Goal: Task Accomplishment & Management: Use online tool/utility

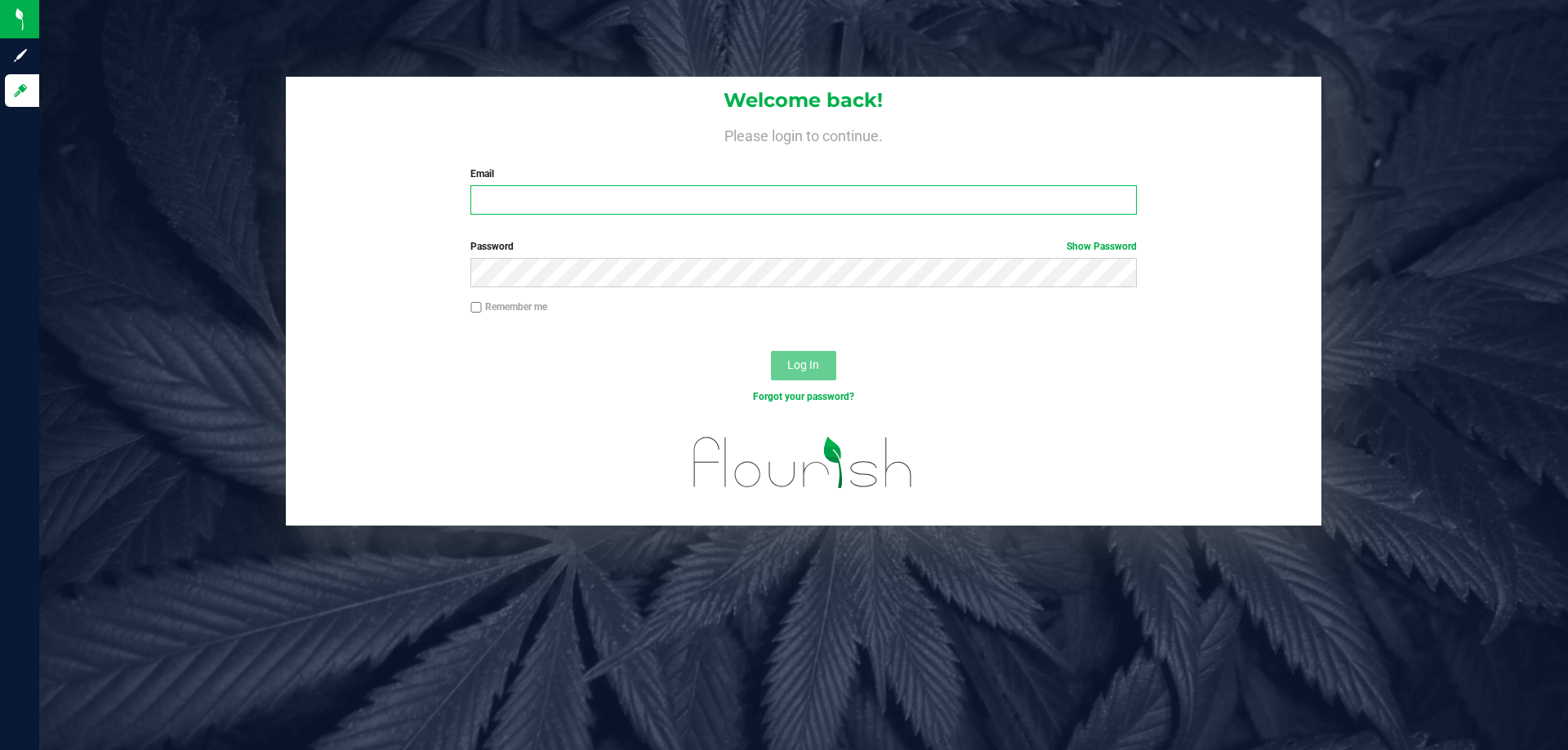
click at [498, 195] on input "Email" at bounding box center [802, 200] width 665 height 30
type input "[EMAIL_ADDRESS][DOMAIN_NAME]"
click at [771, 351] on button "Log In" at bounding box center [803, 365] width 65 height 30
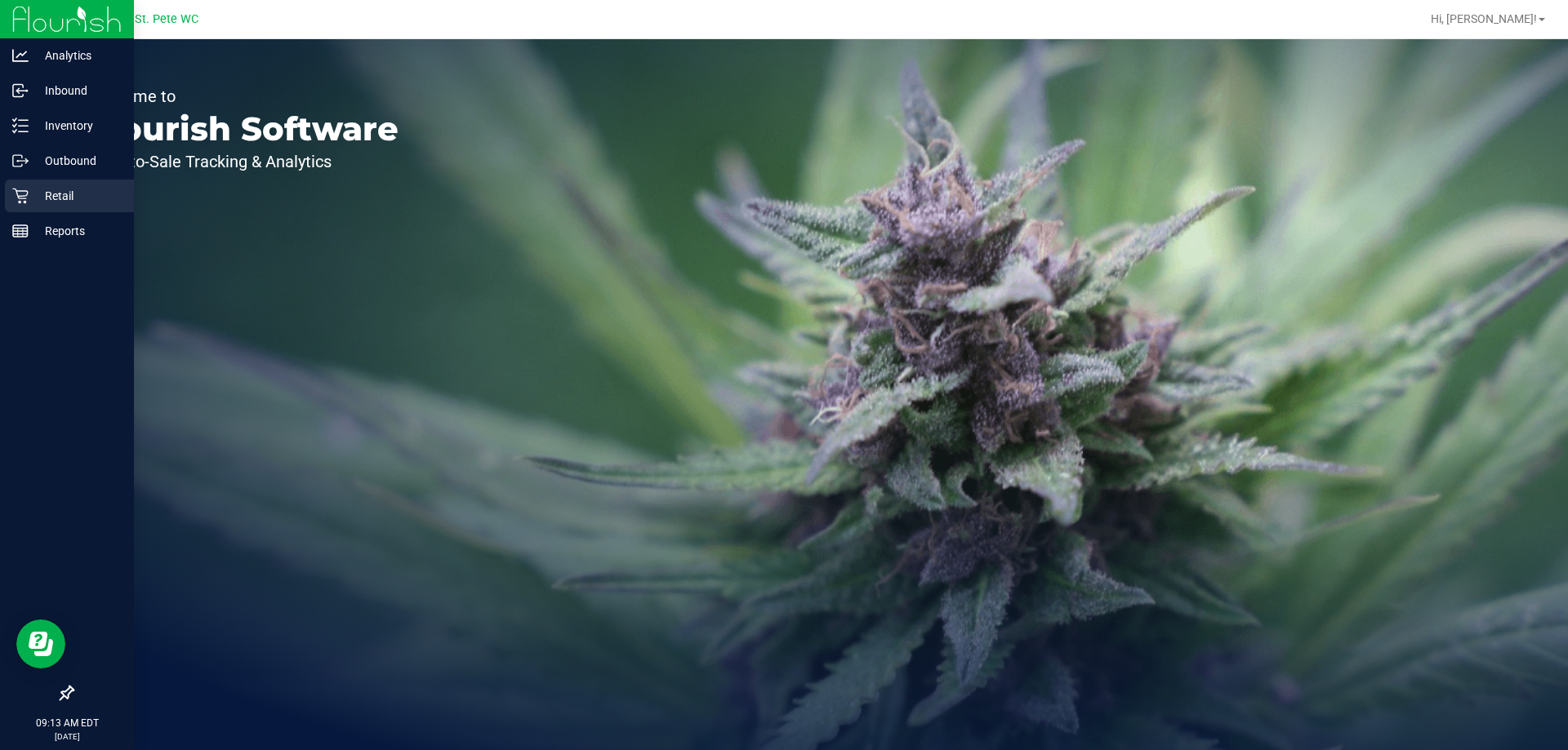
click at [25, 195] on icon at bounding box center [20, 195] width 16 height 16
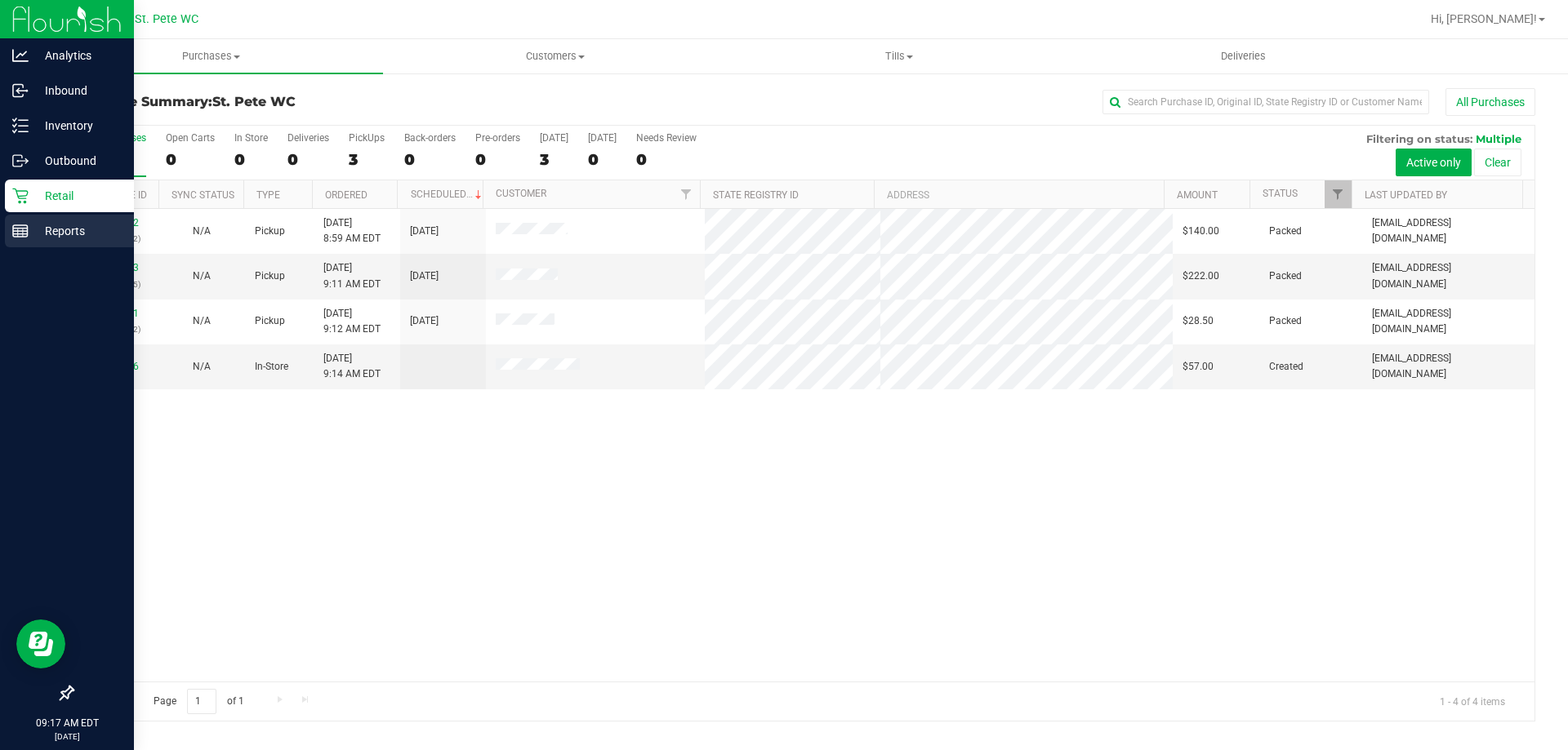
click at [59, 229] on p "Reports" at bounding box center [77, 230] width 98 height 20
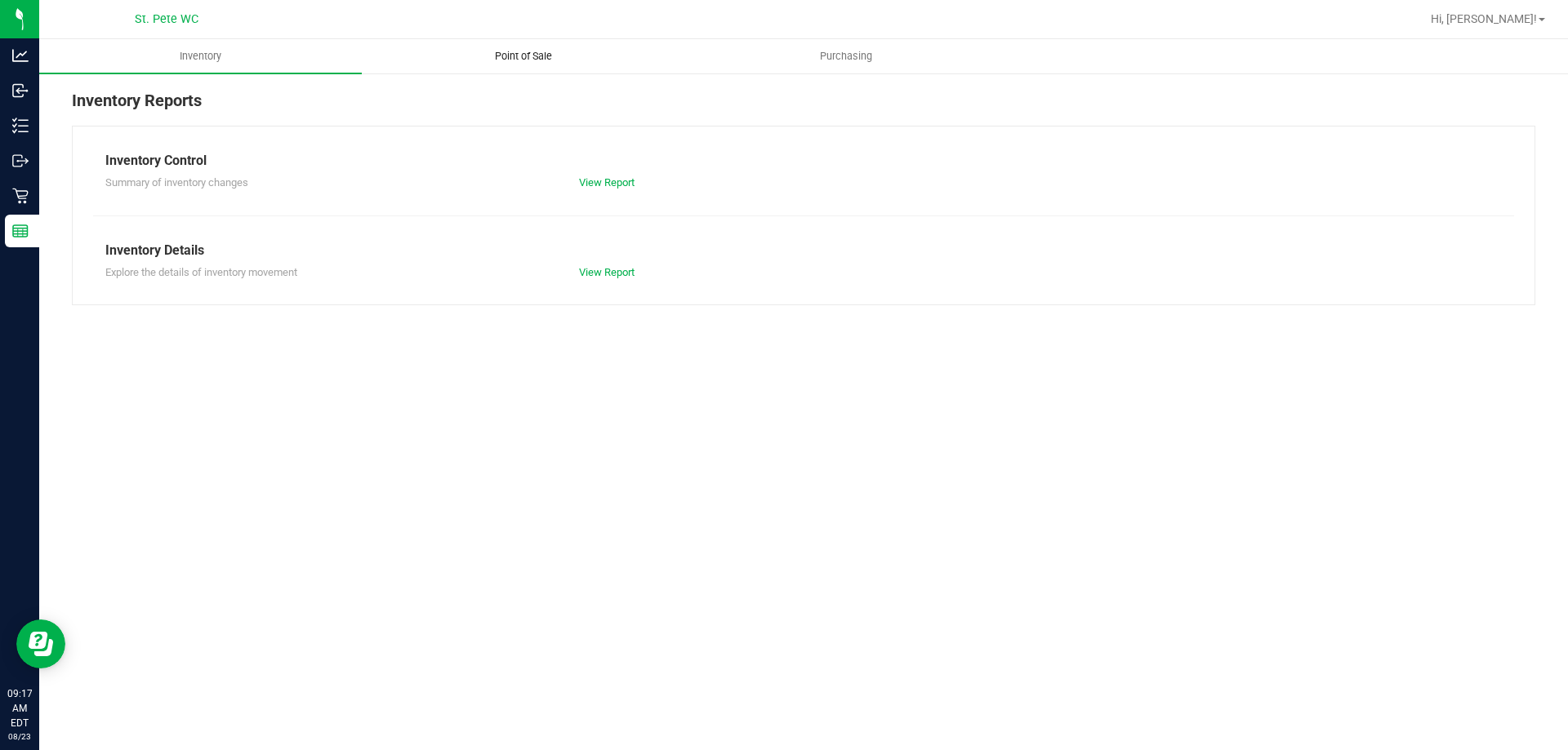
click at [500, 58] on span "Point of Sale" at bounding box center [523, 56] width 101 height 14
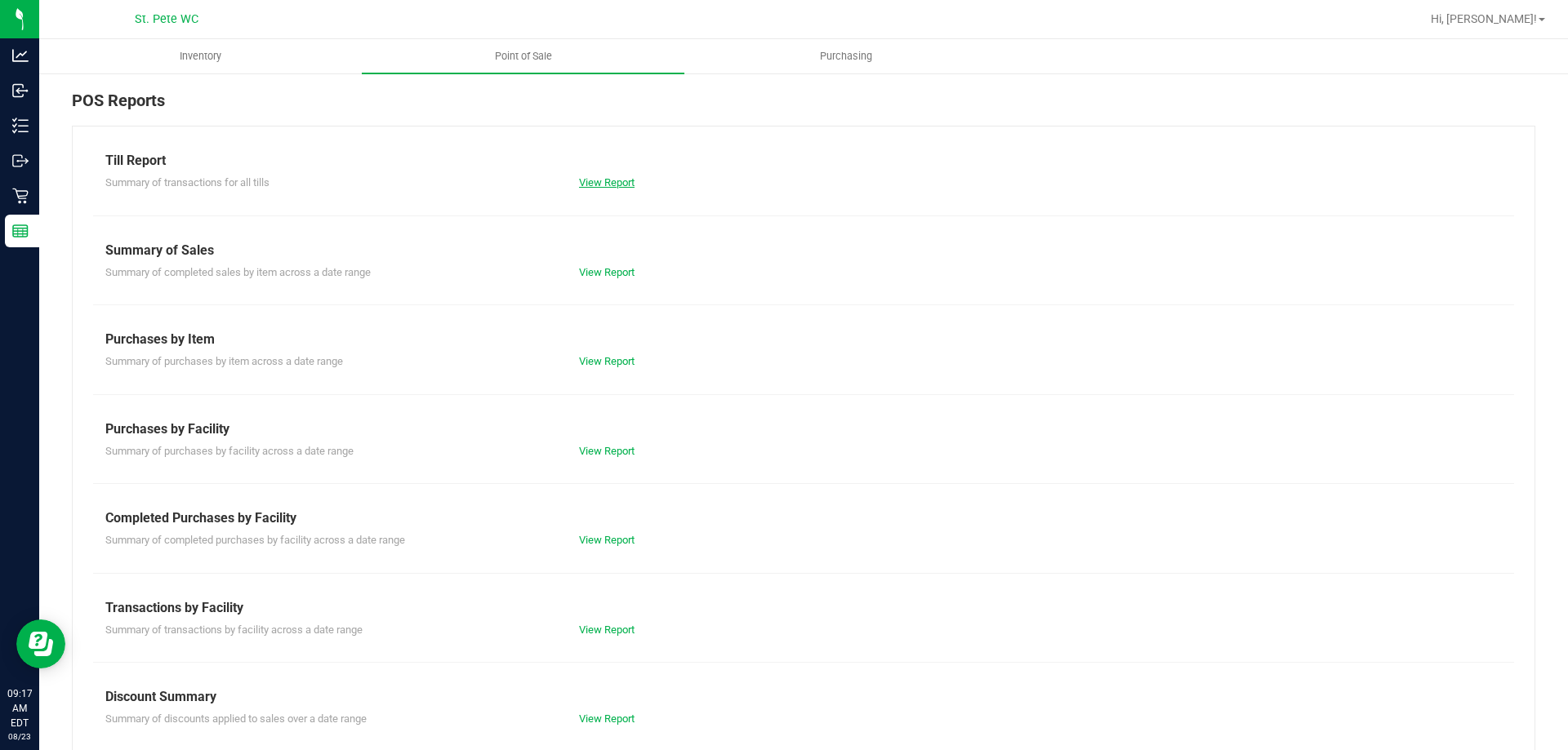
click at [593, 178] on link "View Report" at bounding box center [606, 183] width 55 height 12
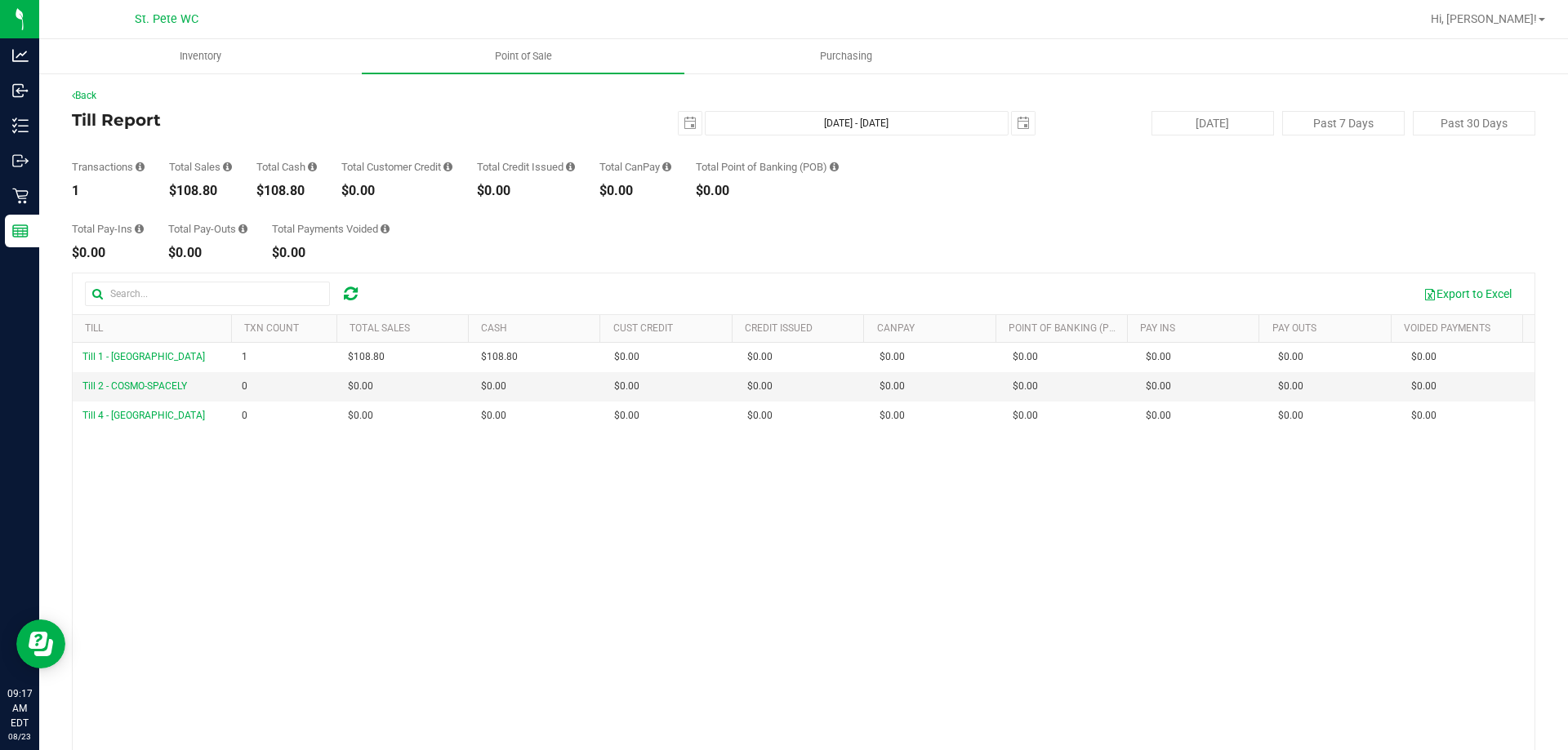
click at [317, 103] on div "Back Till Report [DATE] [DATE] - [DATE] [DATE] [DATE] Past 7 Days Past 30 Days …" at bounding box center [804, 471] width 1463 height 767
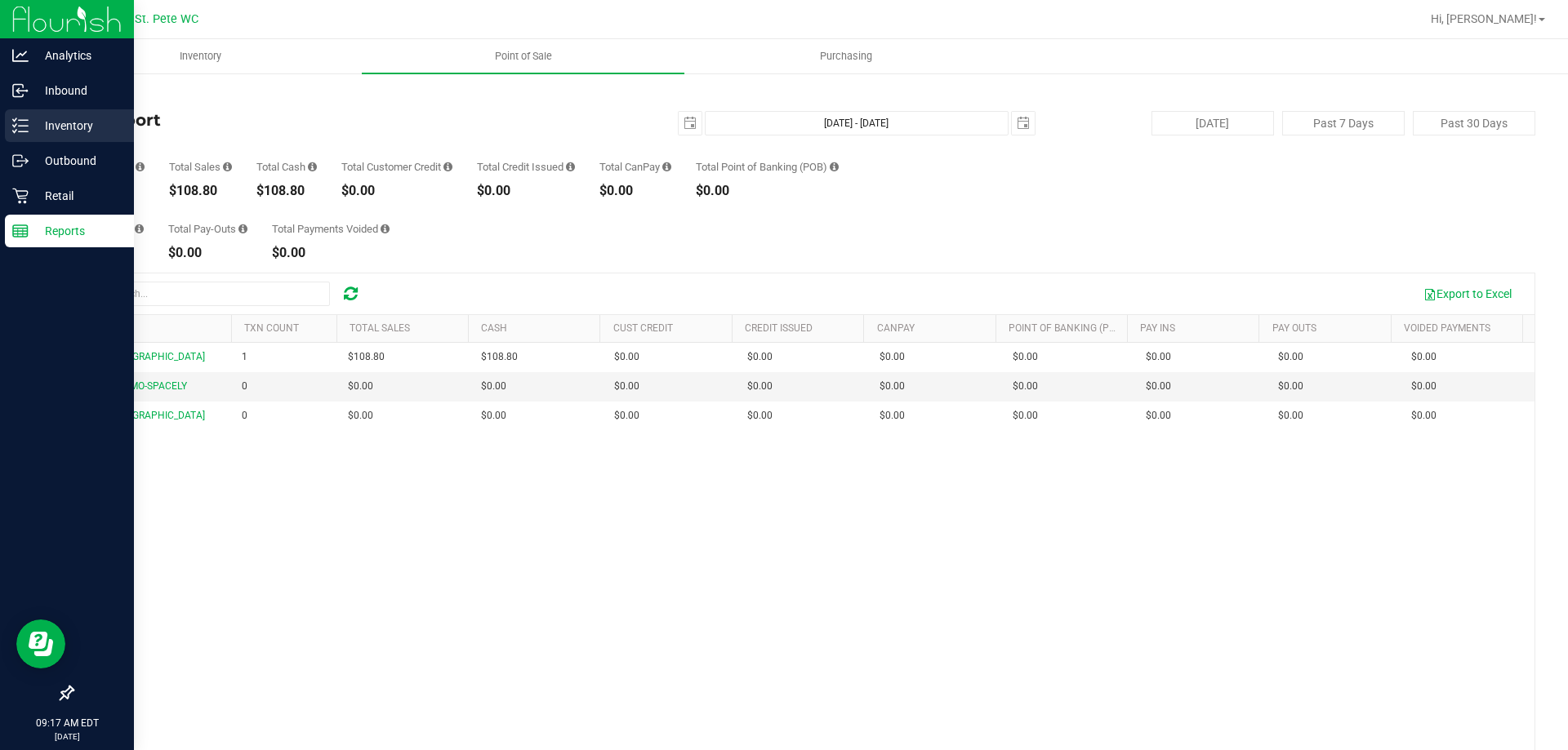
click at [72, 118] on p "Inventory" at bounding box center [77, 125] width 98 height 20
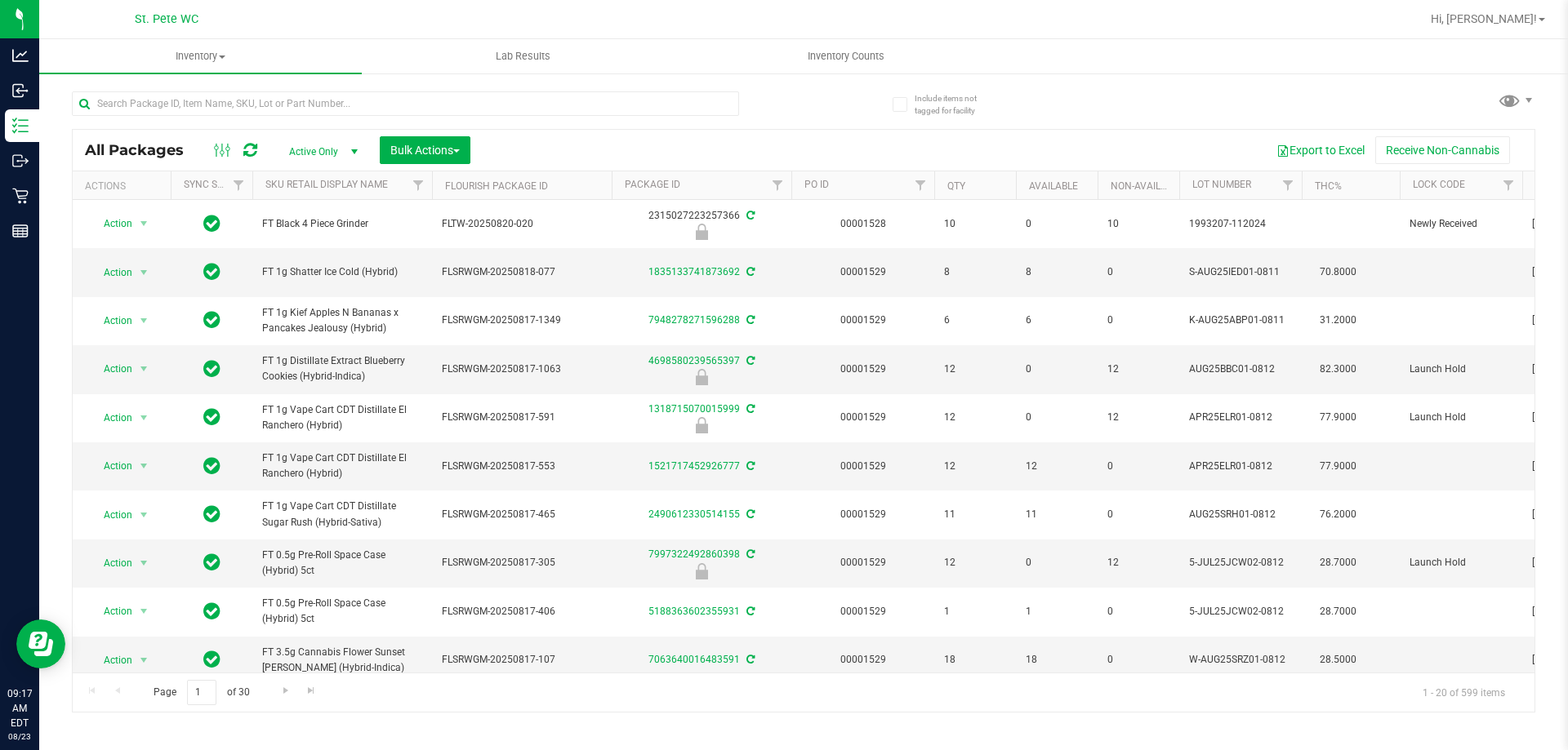
click at [1067, 148] on div "Export to Excel Receive Non-Cannabis" at bounding box center [1002, 149] width 1039 height 28
click at [722, 154] on div "Export to Excel Receive Non-Cannabis" at bounding box center [1002, 149] width 1039 height 28
